Goal: Task Accomplishment & Management: Use online tool/utility

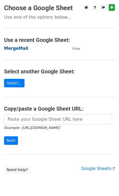
click at [19, 48] on strong "MergeMail" at bounding box center [16, 48] width 24 height 5
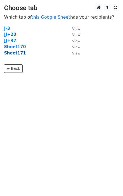
click at [17, 54] on strong "Sheet171" at bounding box center [15, 53] width 22 height 5
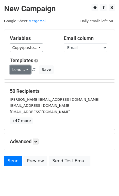
click at [17, 71] on link "Load..." at bounding box center [20, 69] width 21 height 8
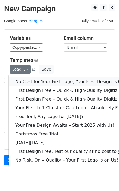
click at [23, 78] on link "No Cost for Your First Logo, Your First Design Is On Us!" at bounding box center [74, 82] width 131 height 9
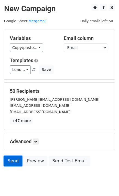
click at [10, 156] on link "Send" at bounding box center [13, 160] width 18 height 10
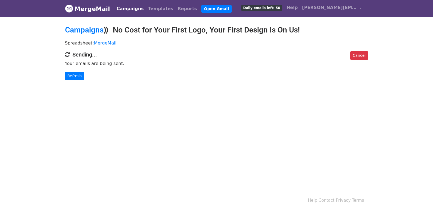
click at [202, 126] on html "MergeMail Campaigns Templates Reports Open Gmail Daily emails left: 50 Help [PE…" at bounding box center [216, 105] width 433 height 211
click at [66, 73] on link "Refresh" at bounding box center [74, 76] width 19 height 8
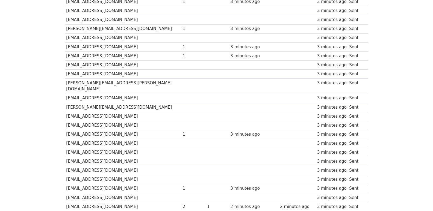
scroll to position [364, 0]
